Goal: Find specific page/section: Find specific page/section

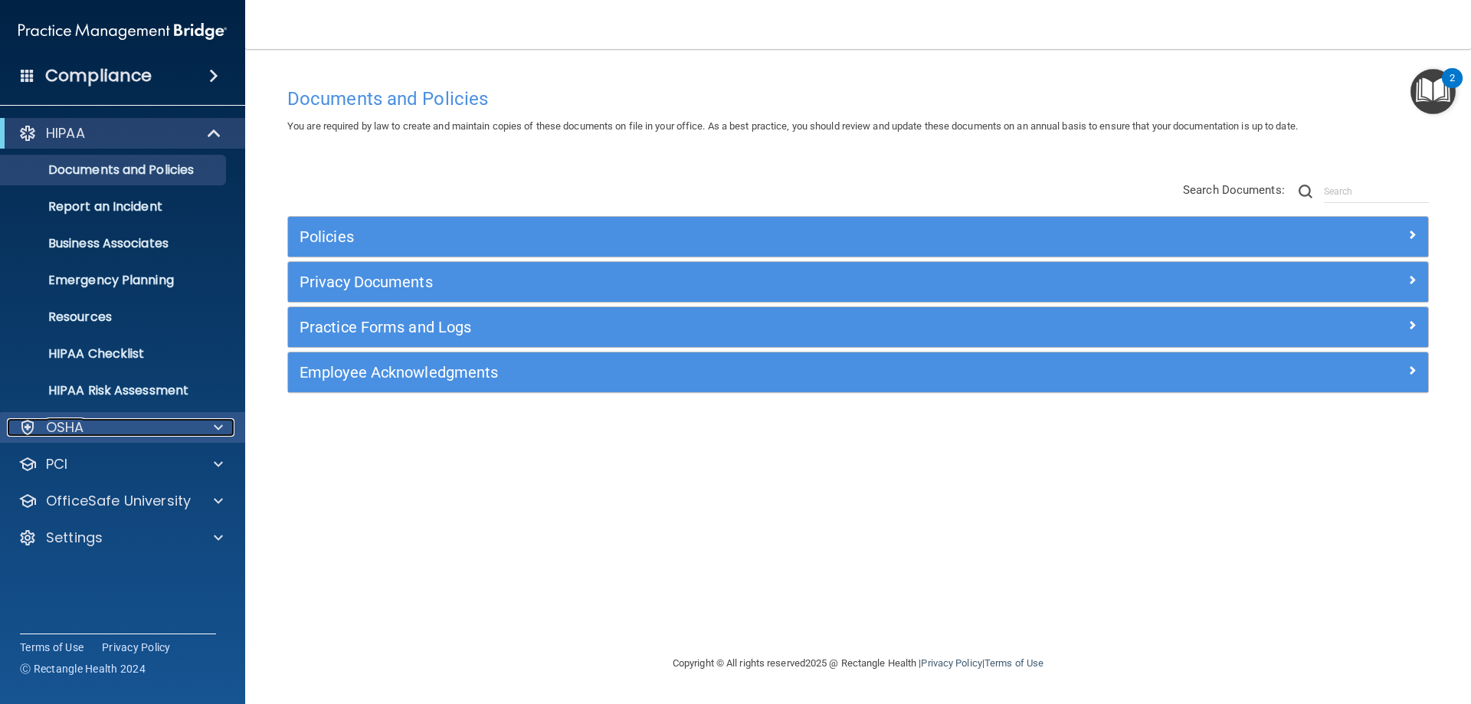
click at [187, 427] on div "OSHA" at bounding box center [102, 427] width 190 height 18
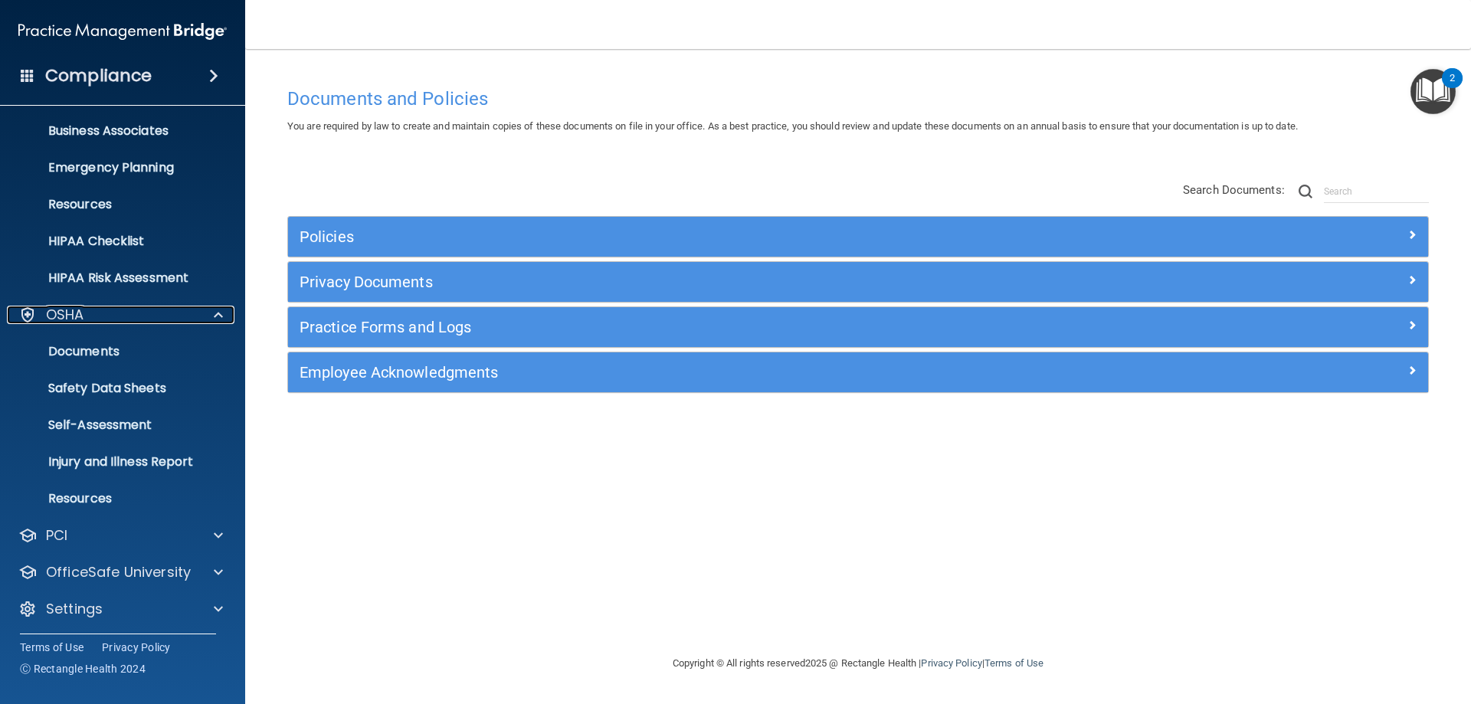
scroll to position [116, 0]
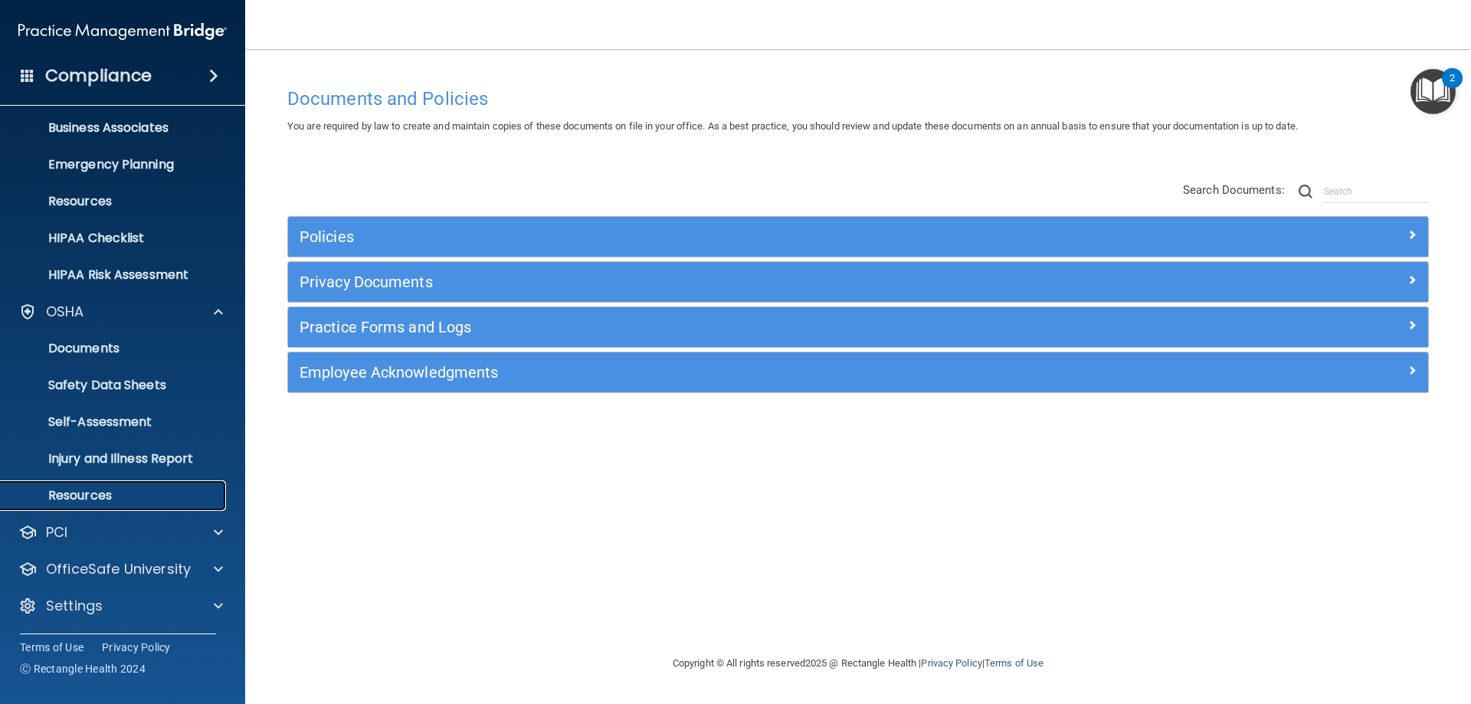
click at [97, 496] on p "Resources" at bounding box center [114, 495] width 209 height 15
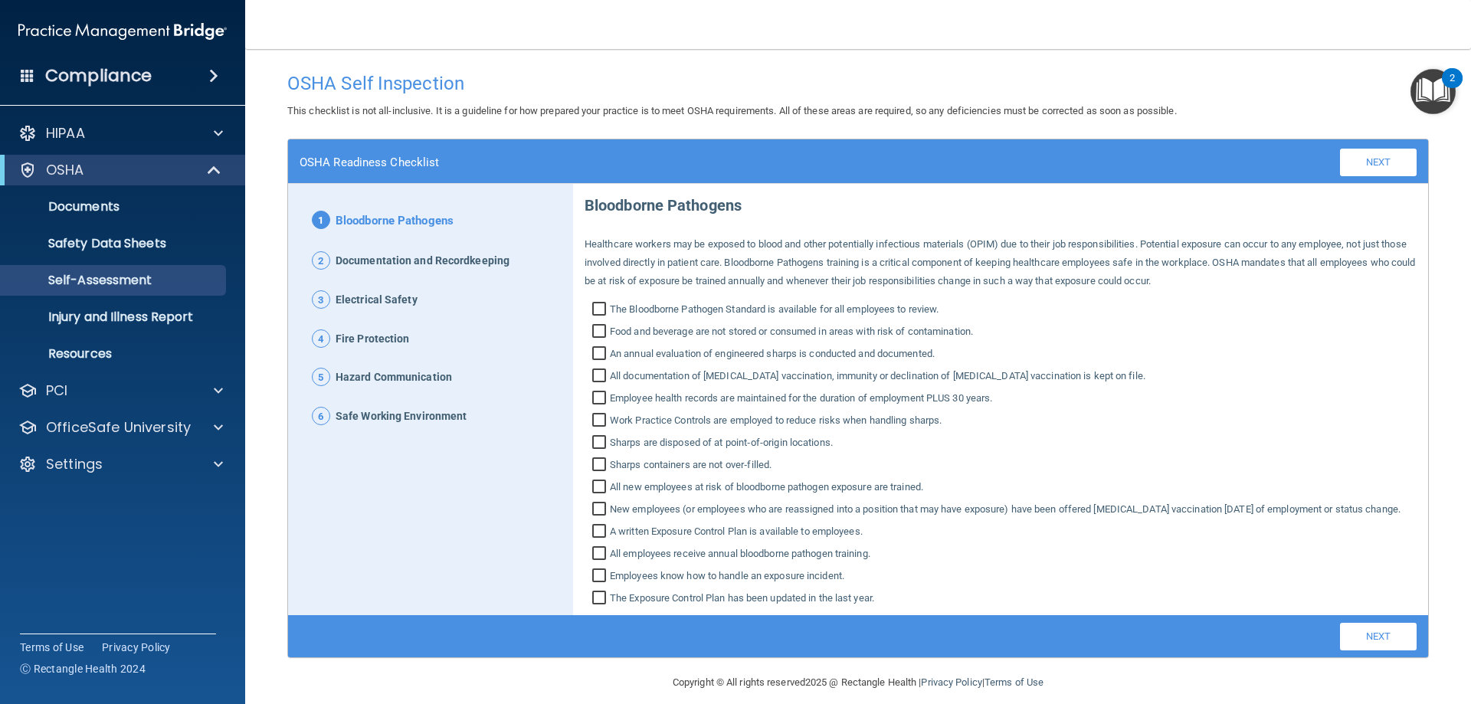
click at [87, 70] on h4 "Compliance" at bounding box center [98, 75] width 107 height 21
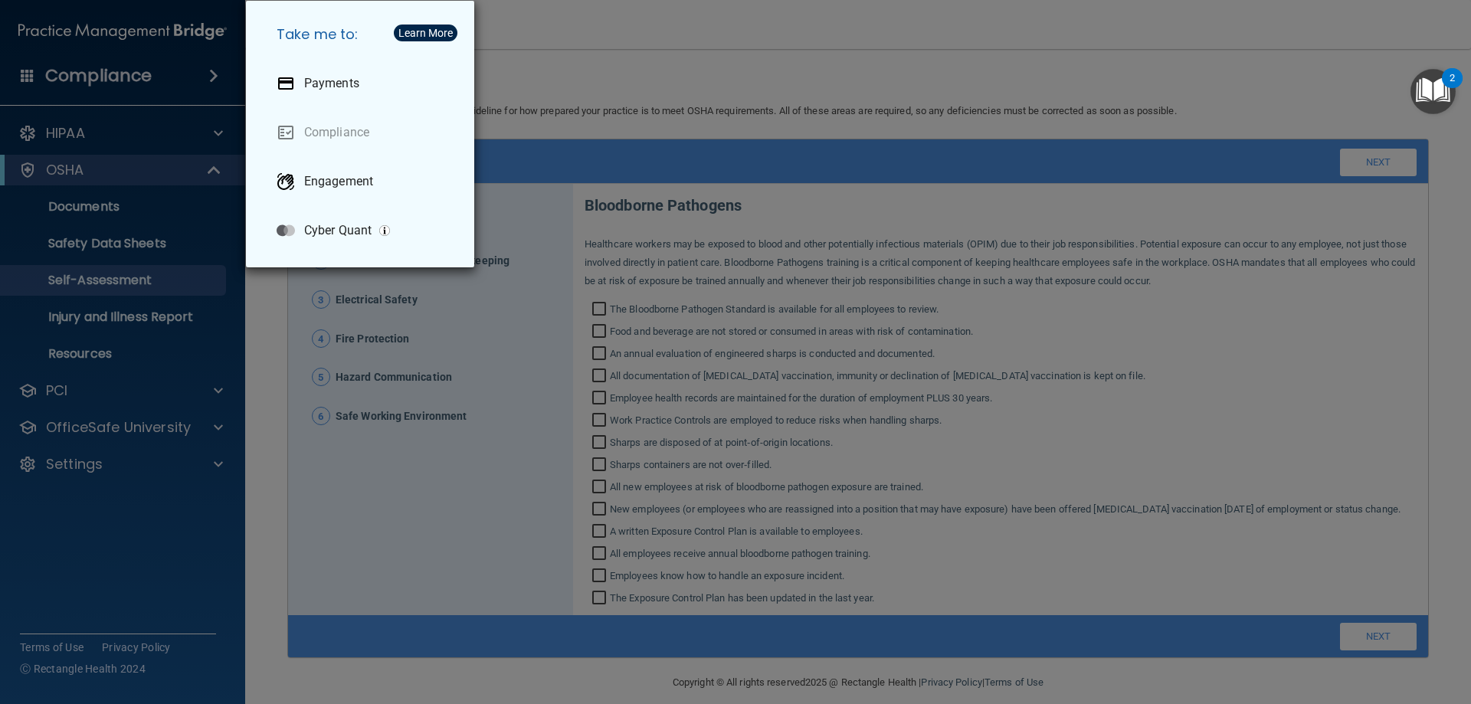
click at [172, 132] on div "Take me to: Payments Compliance Engagement Cyber Quant" at bounding box center [735, 352] width 1471 height 704
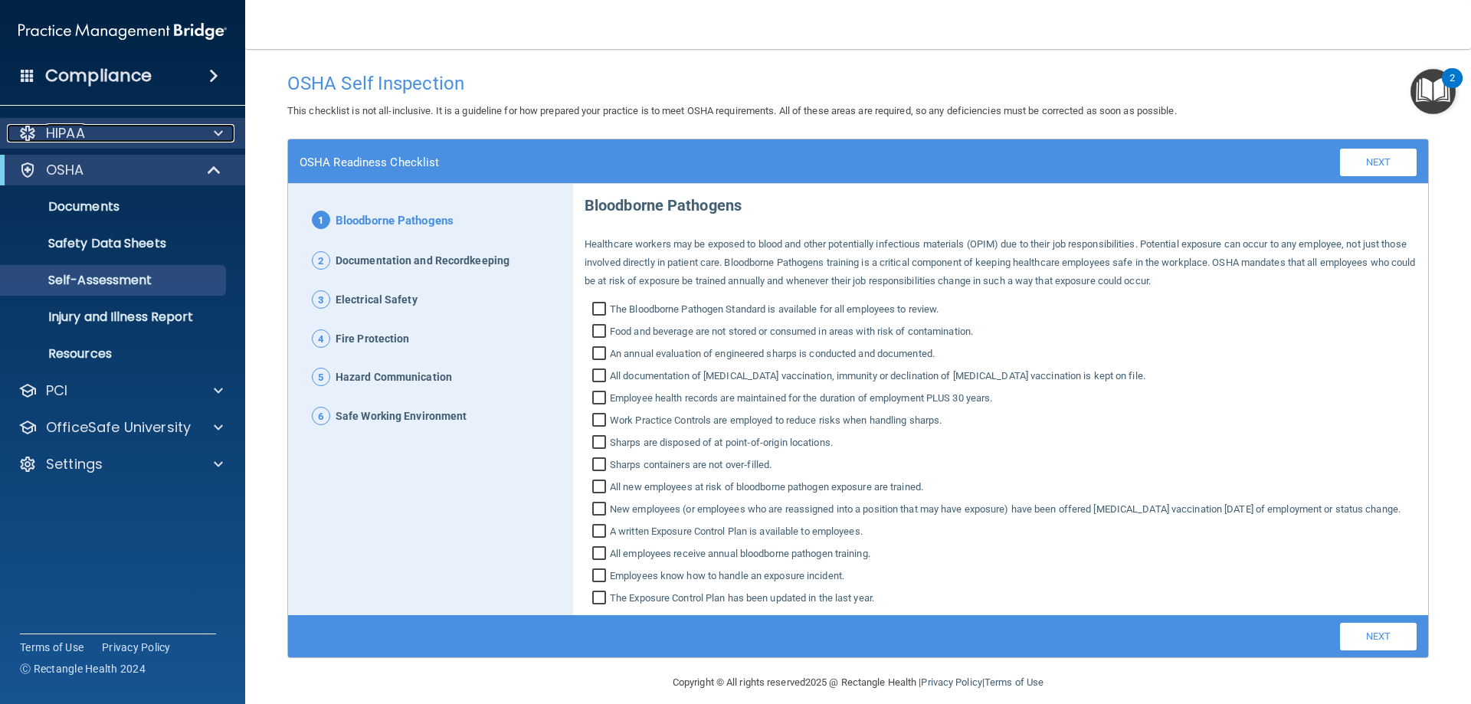
click at [218, 133] on span at bounding box center [218, 133] width 9 height 18
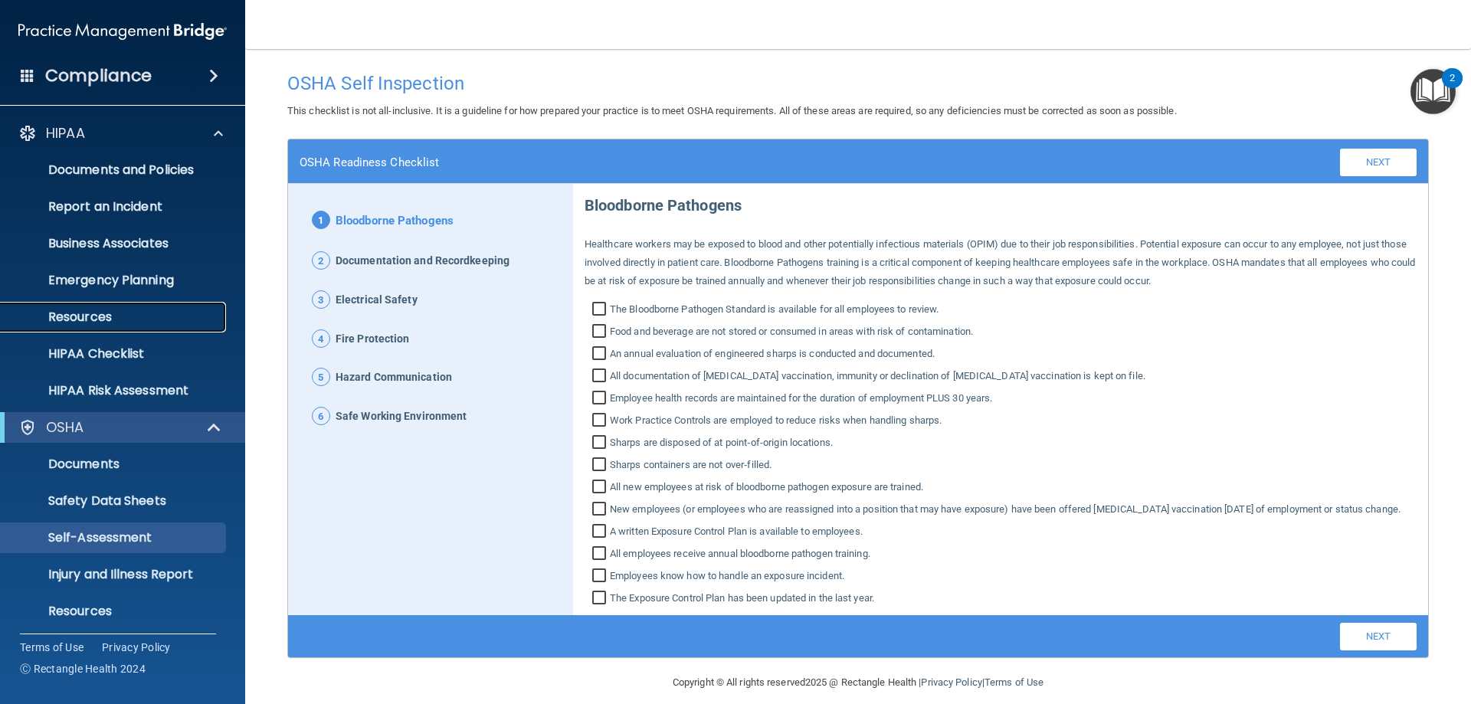
click at [97, 312] on p "Resources" at bounding box center [114, 317] width 209 height 15
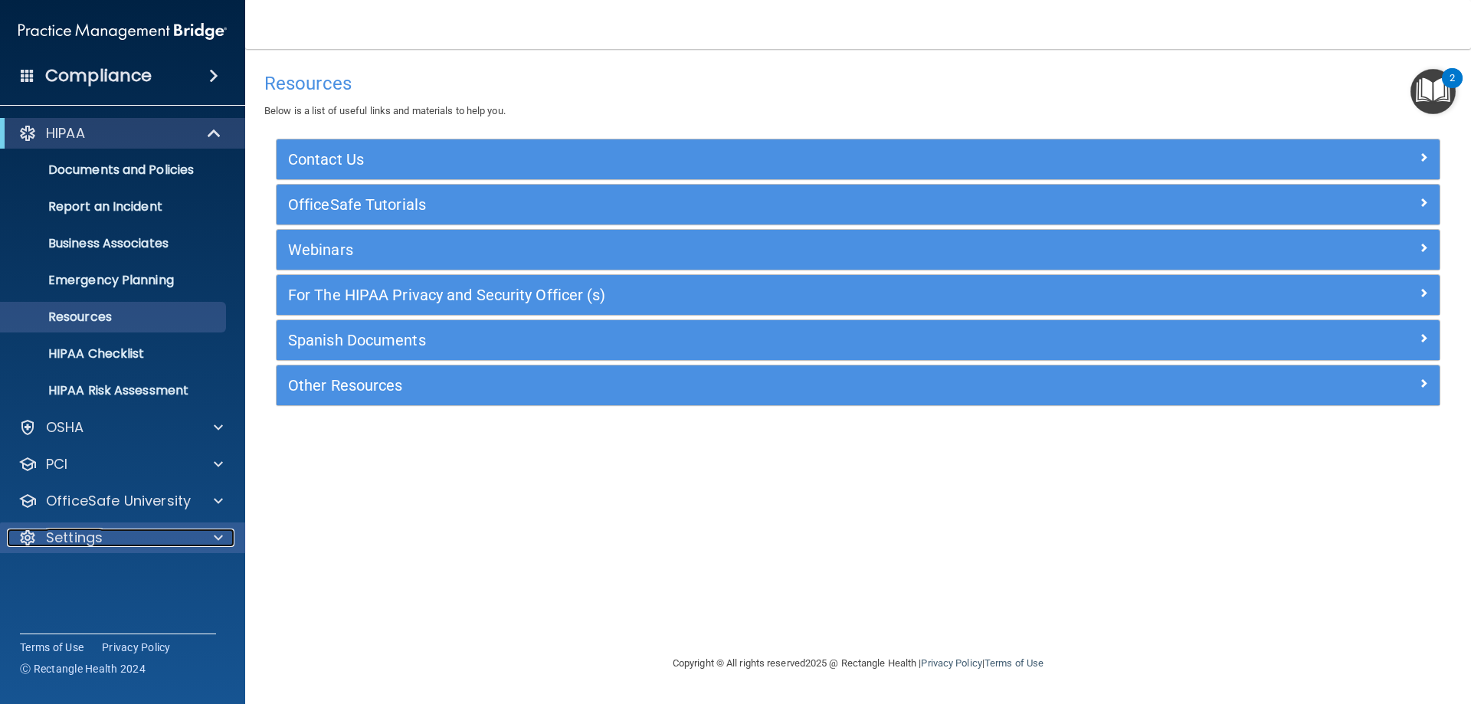
click at [87, 539] on p "Settings" at bounding box center [74, 538] width 57 height 18
click at [100, 565] on link "My Account" at bounding box center [105, 574] width 241 height 31
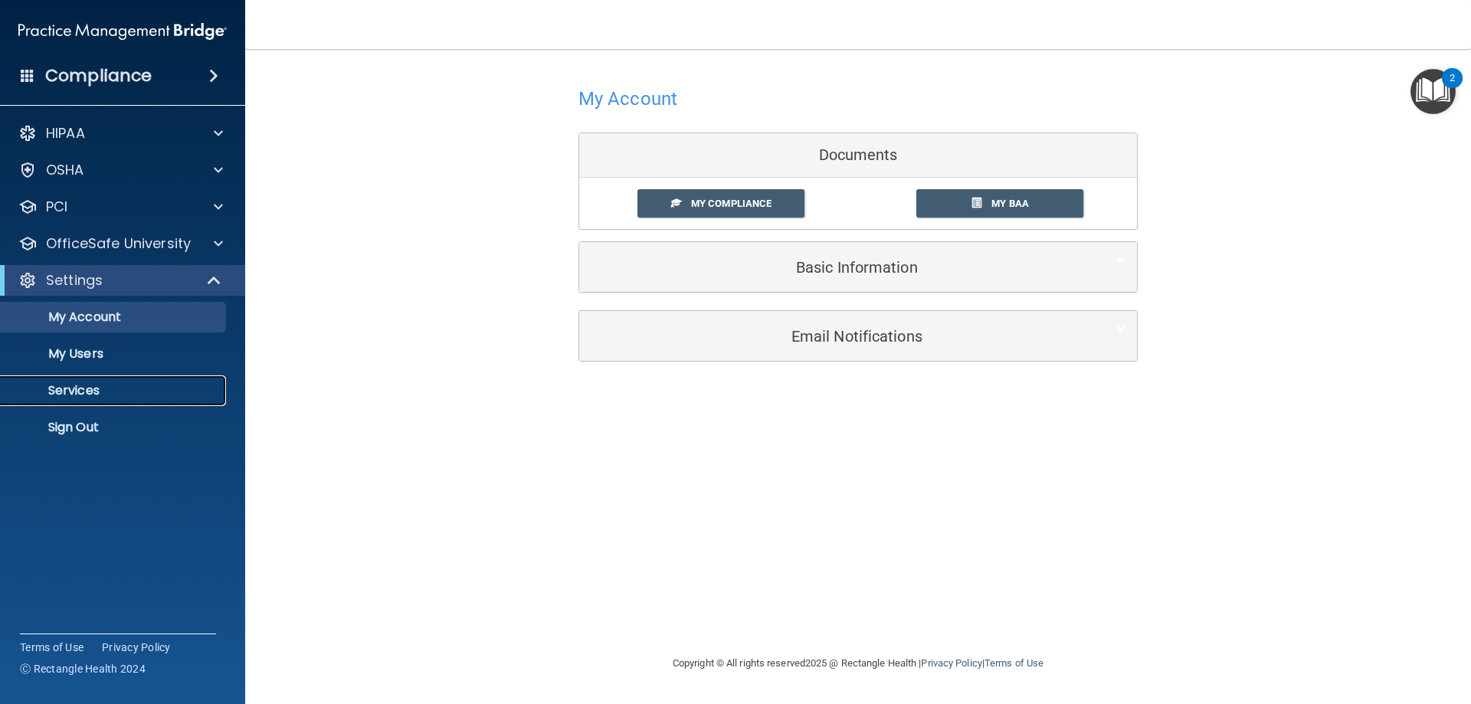
click at [80, 388] on p "Services" at bounding box center [114, 390] width 209 height 15
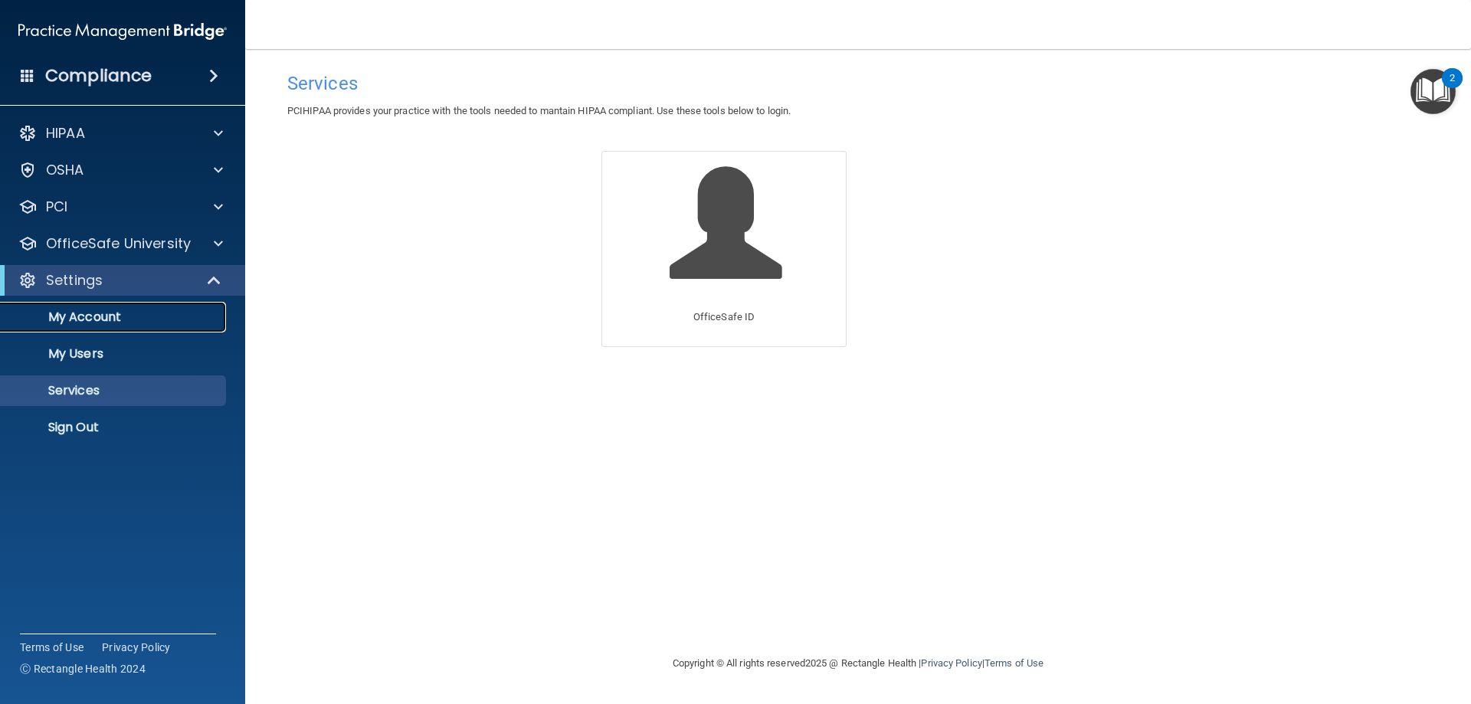
click at [90, 313] on p "My Account" at bounding box center [114, 317] width 209 height 15
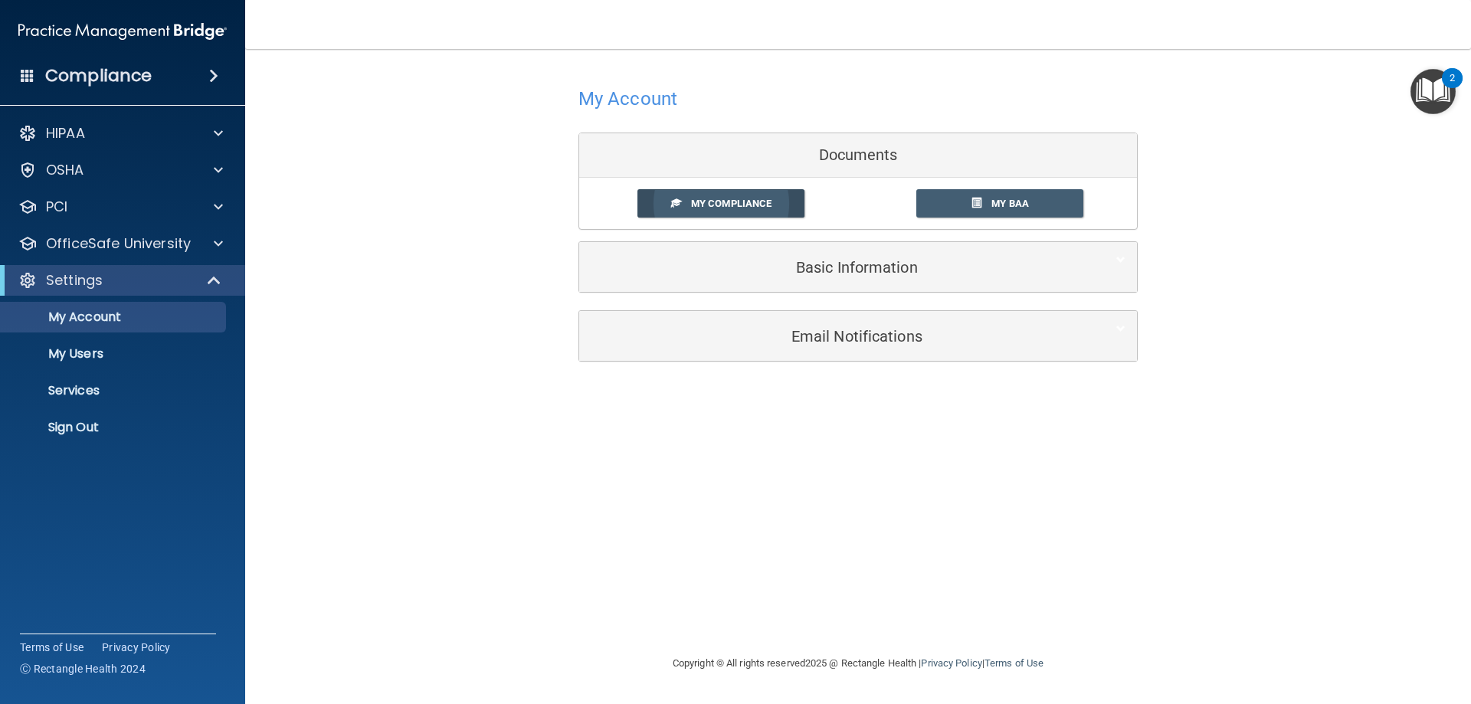
drag, startPoint x: 742, startPoint y: 200, endPoint x: 762, endPoint y: 202, distance: 20.0
click at [742, 200] on span "My Compliance" at bounding box center [731, 203] width 80 height 11
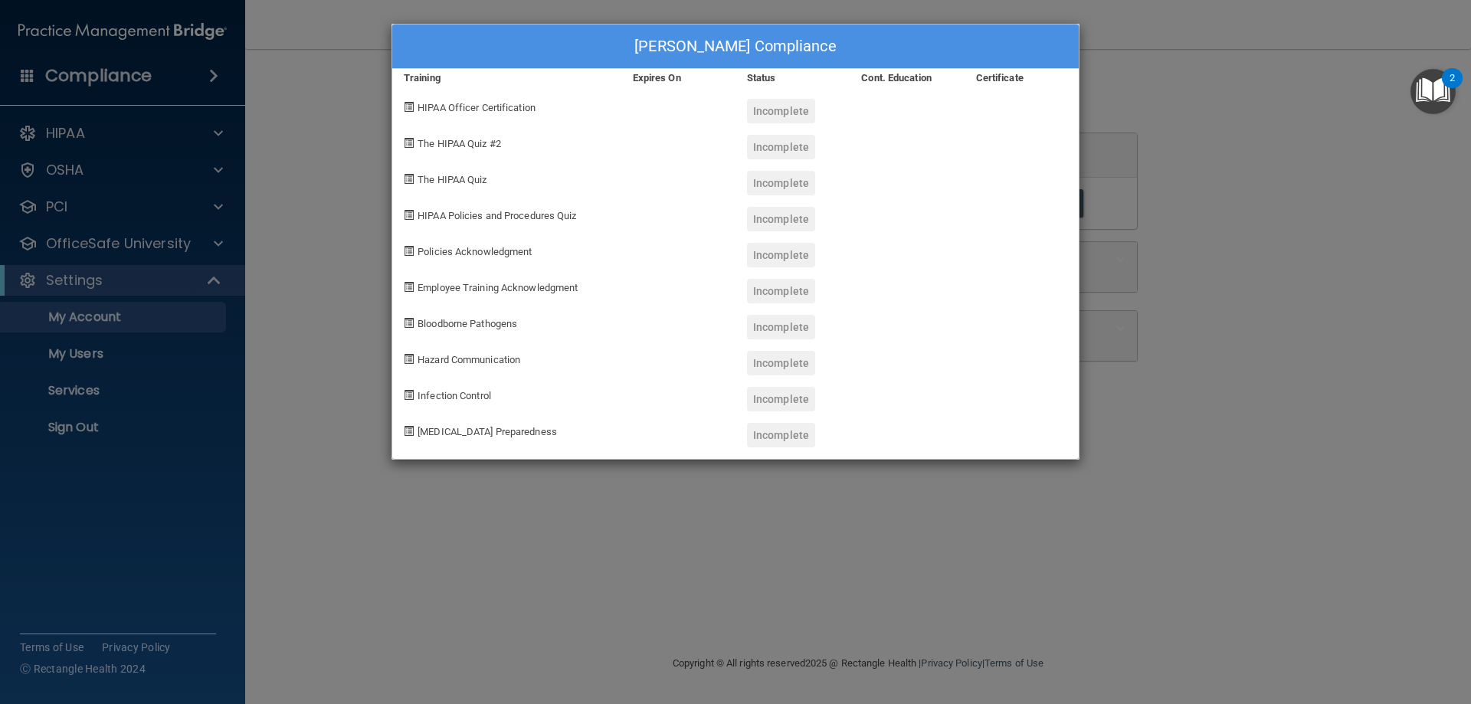
click at [1338, 342] on div "[PERSON_NAME] Compliance Training Expires On Status Cont. Education Certificate…" at bounding box center [735, 352] width 1471 height 704
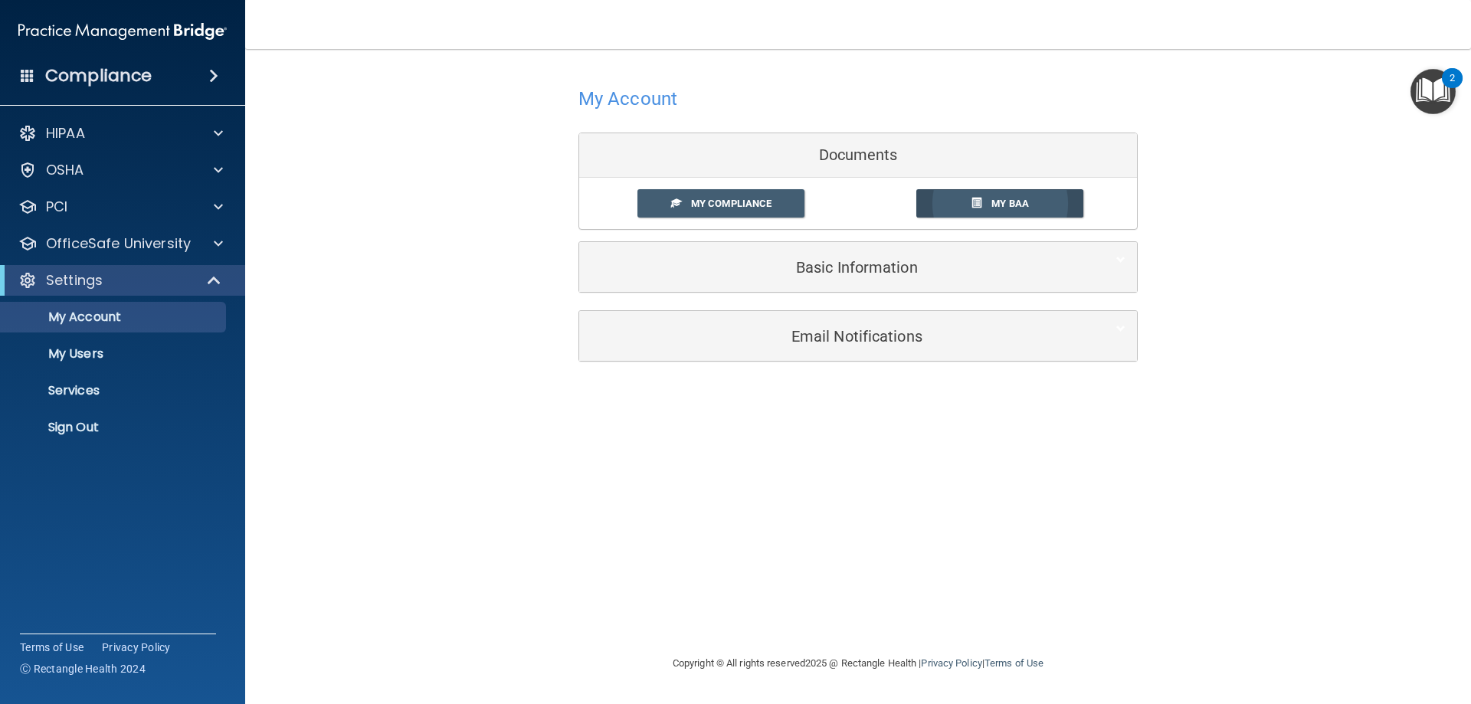
click at [1009, 202] on span "My BAA" at bounding box center [1010, 203] width 38 height 11
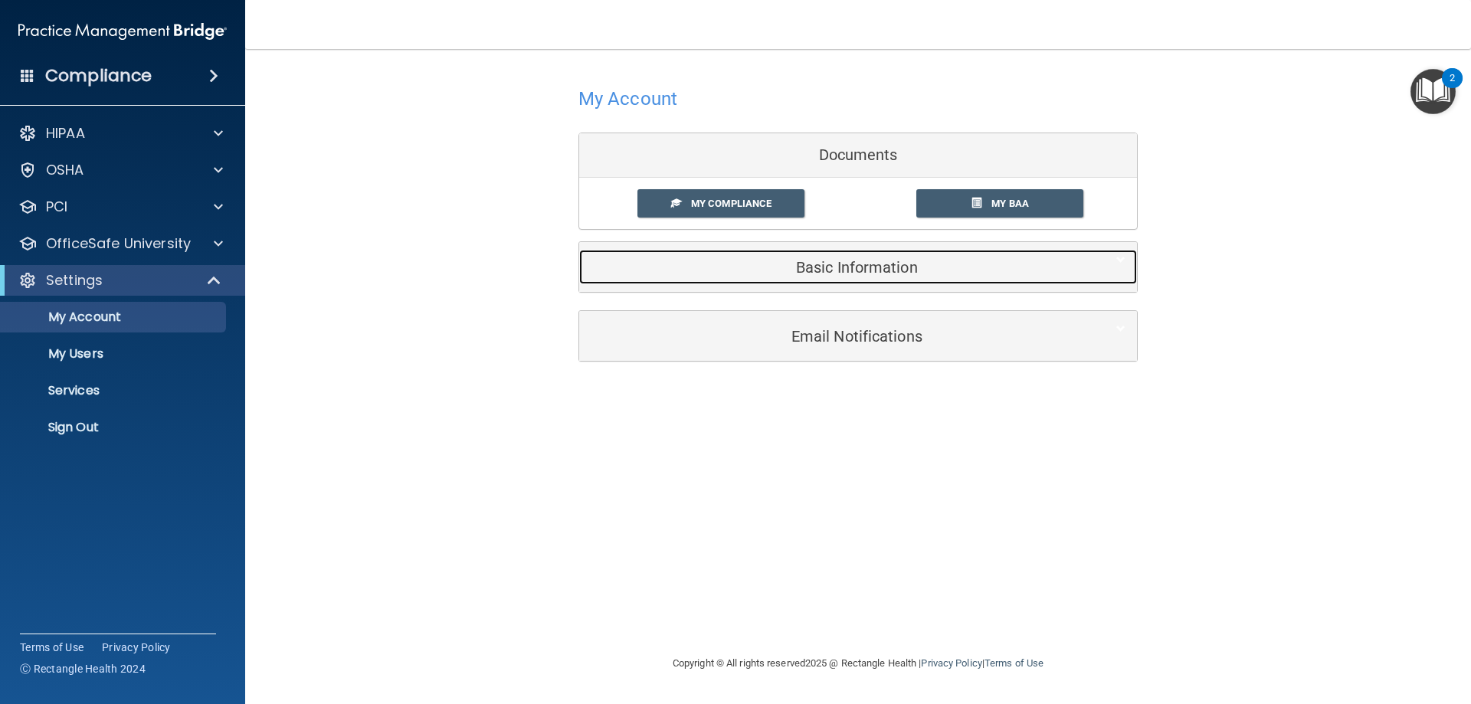
click at [835, 266] on h5 "Basic Information" at bounding box center [835, 267] width 488 height 17
